Goal: Task Accomplishment & Management: Manage account settings

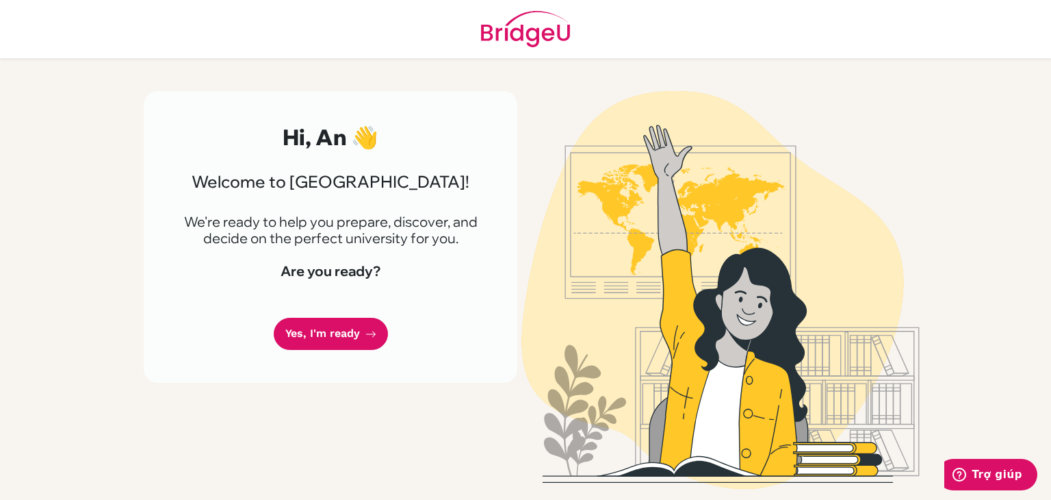
drag, startPoint x: 970, startPoint y: 266, endPoint x: 934, endPoint y: 255, distance: 37.9
click at [970, 266] on img at bounding box center [721, 290] width 780 height 398
click at [305, 329] on link "Yes, I'm ready" at bounding box center [331, 334] width 114 height 32
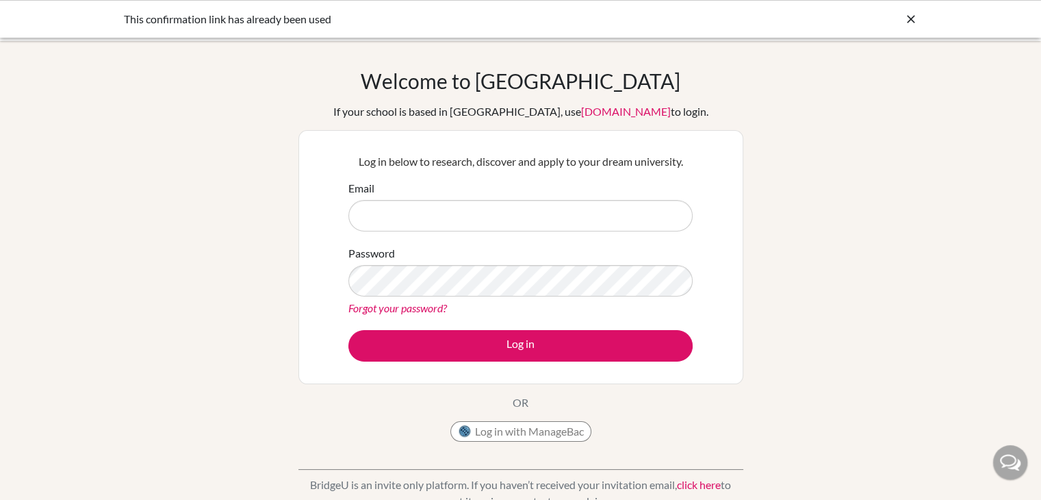
type input "[DOMAIN_NAME][EMAIL_ADDRESS][DOMAIN_NAME]"
click at [889, 21] on div "This confirmation link has already been used" at bounding box center [521, 19] width 794 height 16
click at [897, 23] on div "This confirmation link has already been used" at bounding box center [521, 19] width 794 height 16
click at [906, 20] on icon at bounding box center [911, 19] width 14 height 14
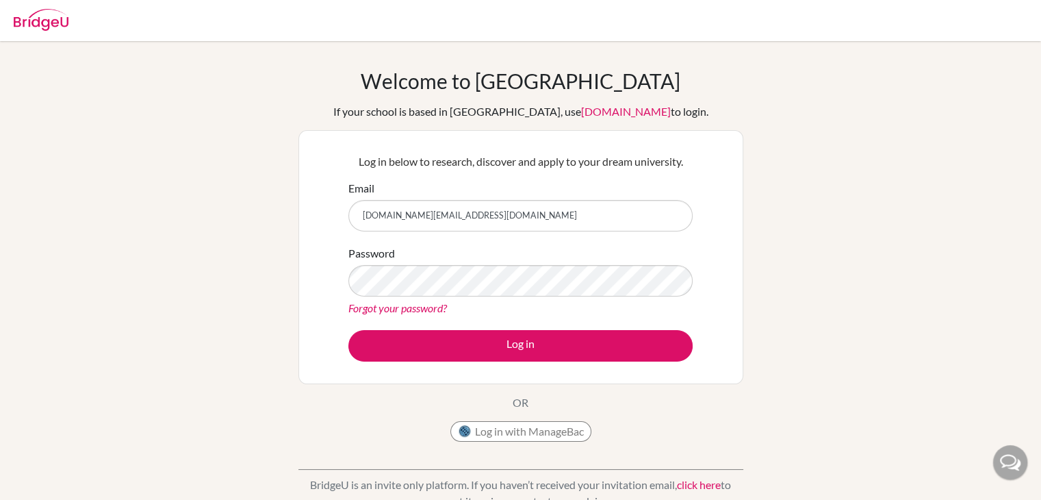
click at [403, 314] on div "Forgot your password?" at bounding box center [520, 308] width 344 height 16
click at [348, 330] on button "Log in" at bounding box center [520, 345] width 344 height 31
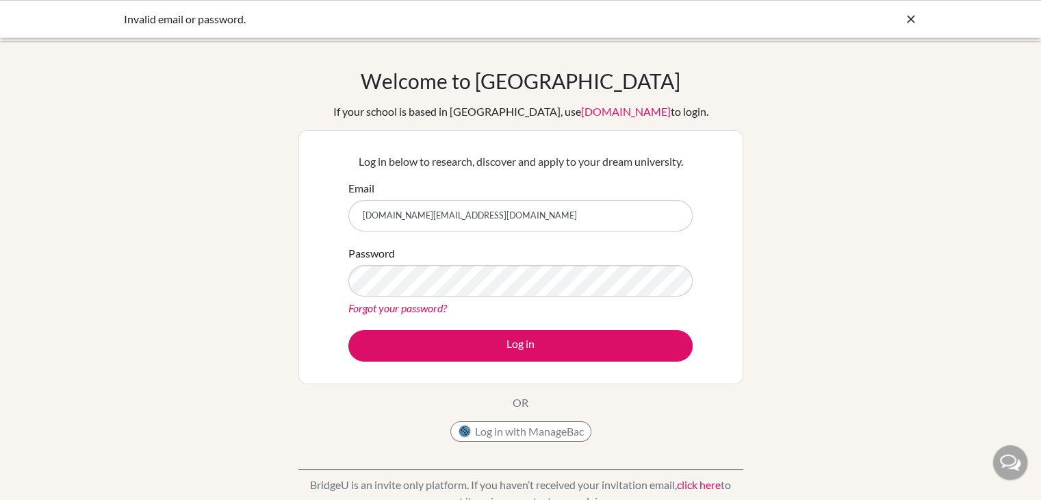
click at [379, 308] on link "Forgot your password?" at bounding box center [397, 307] width 99 height 13
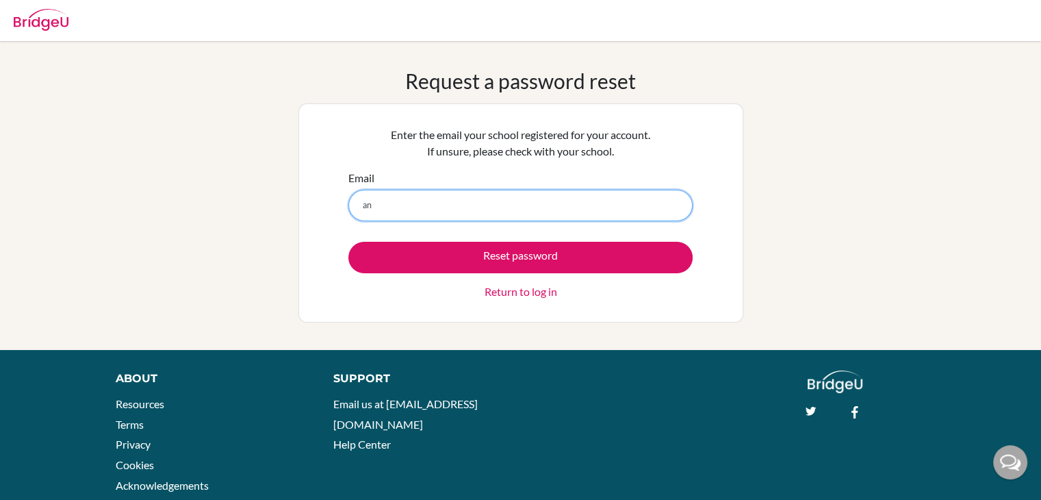
type input "[DOMAIN_NAME][EMAIL_ADDRESS][DOMAIN_NAME]"
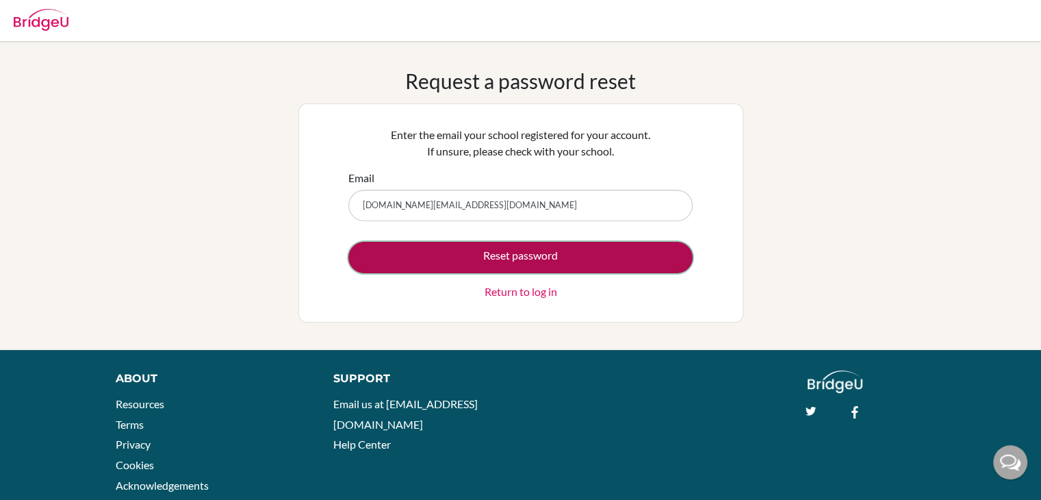
click at [428, 253] on button "Reset password" at bounding box center [520, 257] width 344 height 31
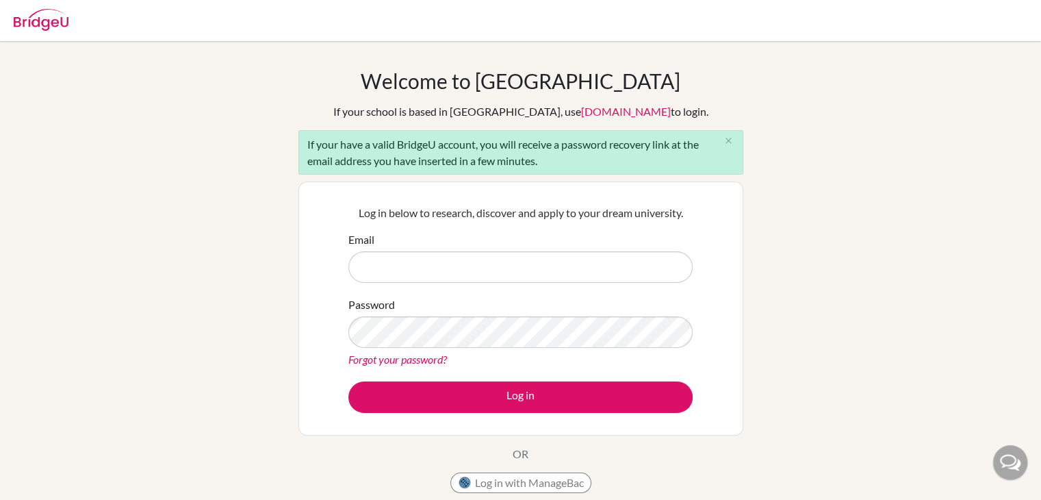
click at [939, 351] on div "Welcome to [GEOGRAPHIC_DATA] If your school is based in [GEOGRAPHIC_DATA], use …" at bounding box center [520, 317] width 1041 height 499
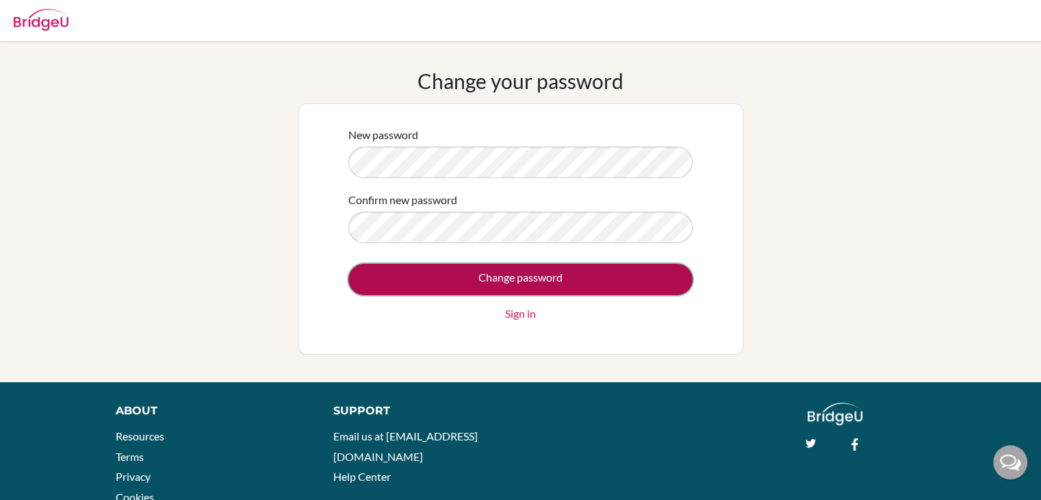
click at [497, 266] on input "Change password" at bounding box center [520, 279] width 344 height 31
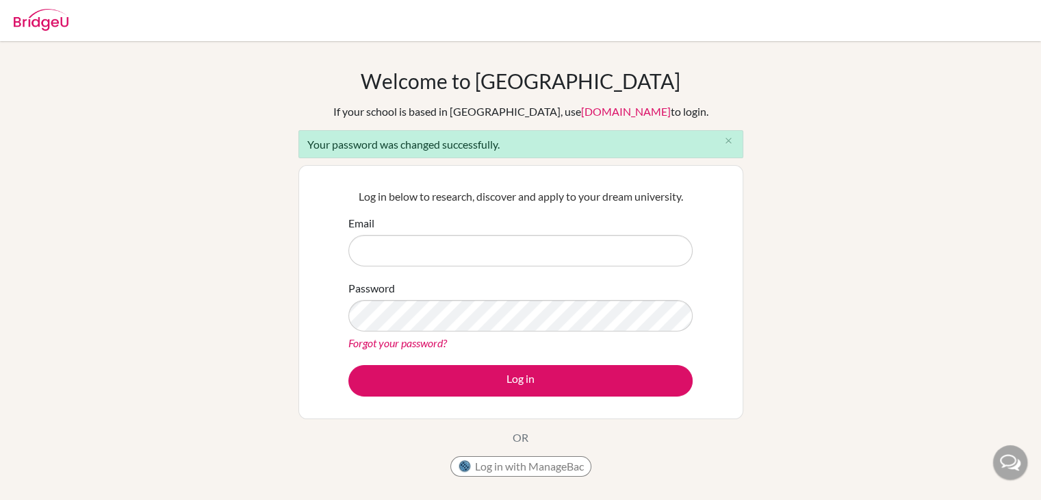
click at [1013, 124] on div "Welcome to [GEOGRAPHIC_DATA] If your school is based in [GEOGRAPHIC_DATA], use …" at bounding box center [520, 309] width 1041 height 483
click at [582, 253] on input "Email" at bounding box center [520, 250] width 344 height 31
type input "[DOMAIN_NAME][EMAIL_ADDRESS][DOMAIN_NAME]"
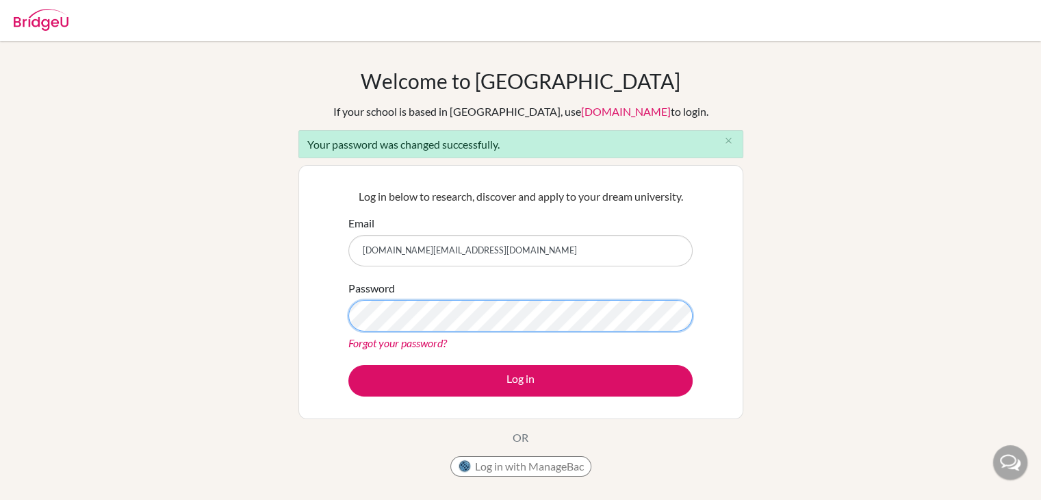
click at [348, 365] on button "Log in" at bounding box center [520, 380] width 344 height 31
